Goal: Task Accomplishment & Management: Use online tool/utility

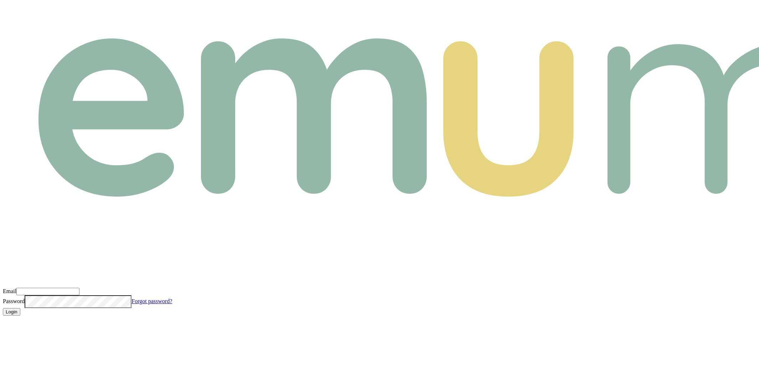
click at [79, 288] on input "Email" at bounding box center [47, 291] width 63 height 7
click at [3, 322] on com-1password-button at bounding box center [3, 322] width 0 height 0
type input "m@[DOMAIN_NAME]"
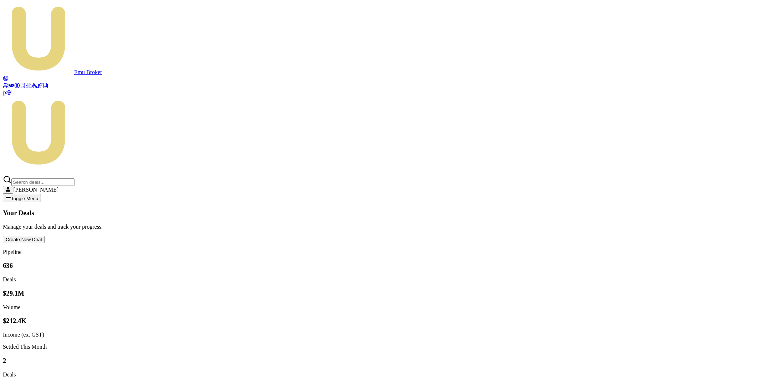
click at [37, 88] on icon at bounding box center [40, 86] width 6 height 6
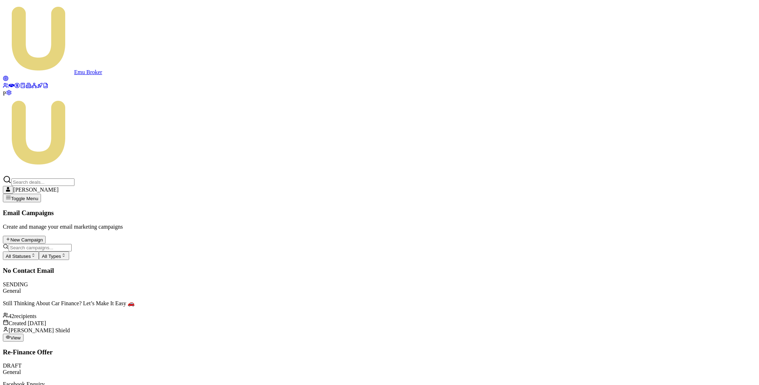
click at [24, 334] on button "View" at bounding box center [13, 338] width 21 height 8
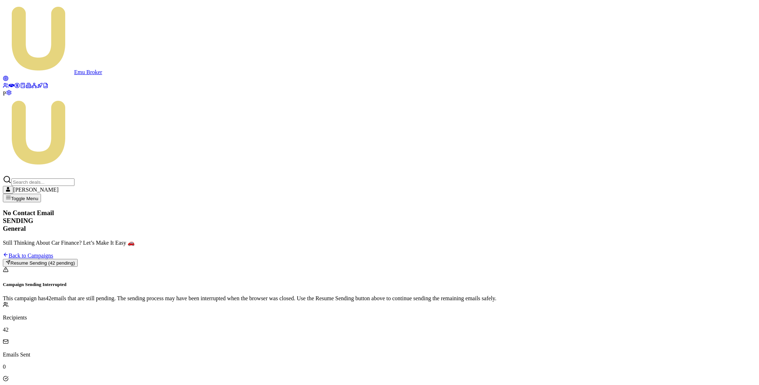
drag, startPoint x: 688, startPoint y: 63, endPoint x: 689, endPoint y: 56, distance: 7.5
click at [688, 209] on div "No Contact Email SENDING General Still Thinking About Car Finance? Let’s Make I…" at bounding box center [380, 238] width 754 height 58
click at [78, 259] on button "Resume Sending (42 pending)" at bounding box center [40, 263] width 75 height 8
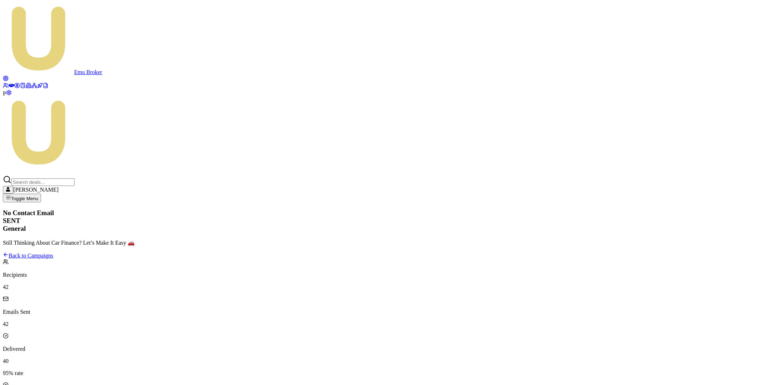
click at [10, 83] on icon at bounding box center [12, 86] width 6 height 6
